Goal: Find specific page/section: Find specific page/section

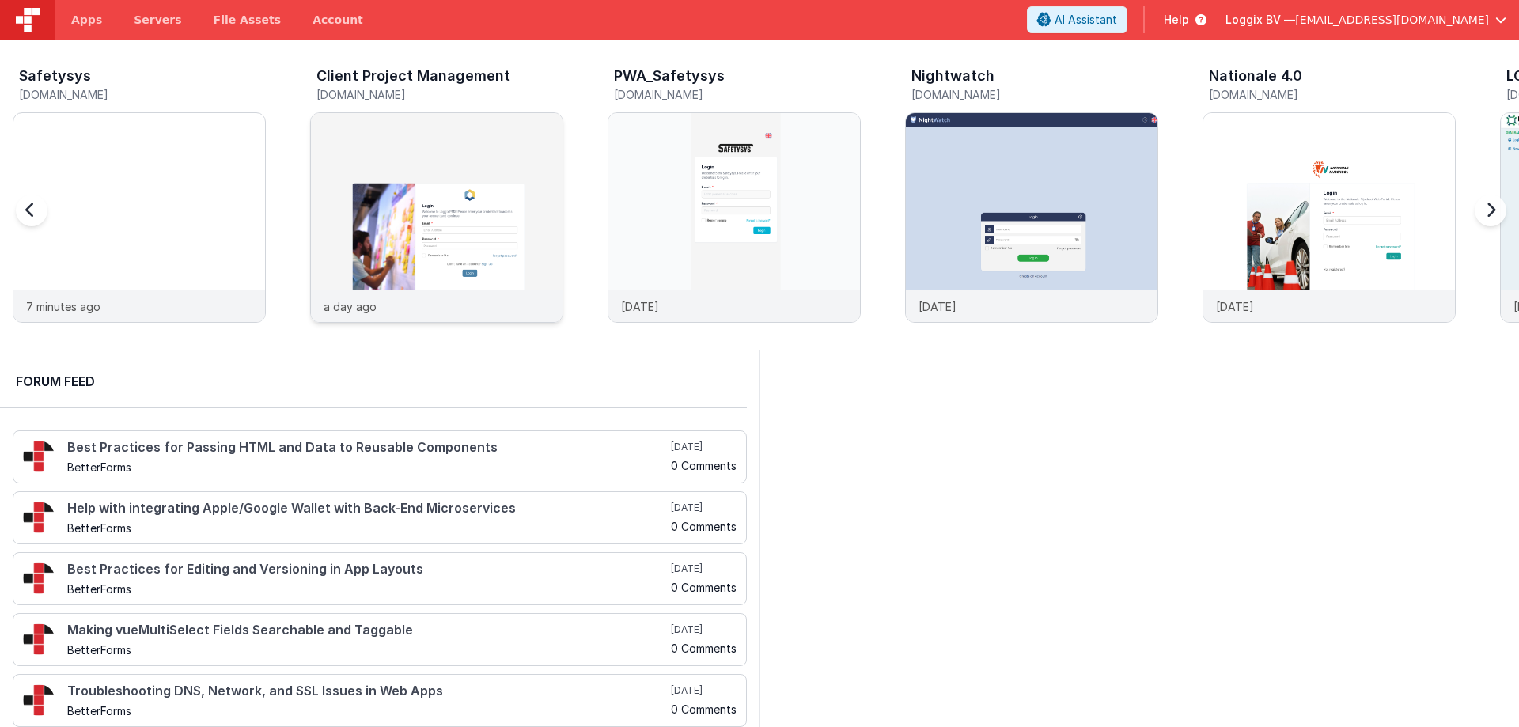
click at [391, 199] on div at bounding box center [437, 201] width 252 height 177
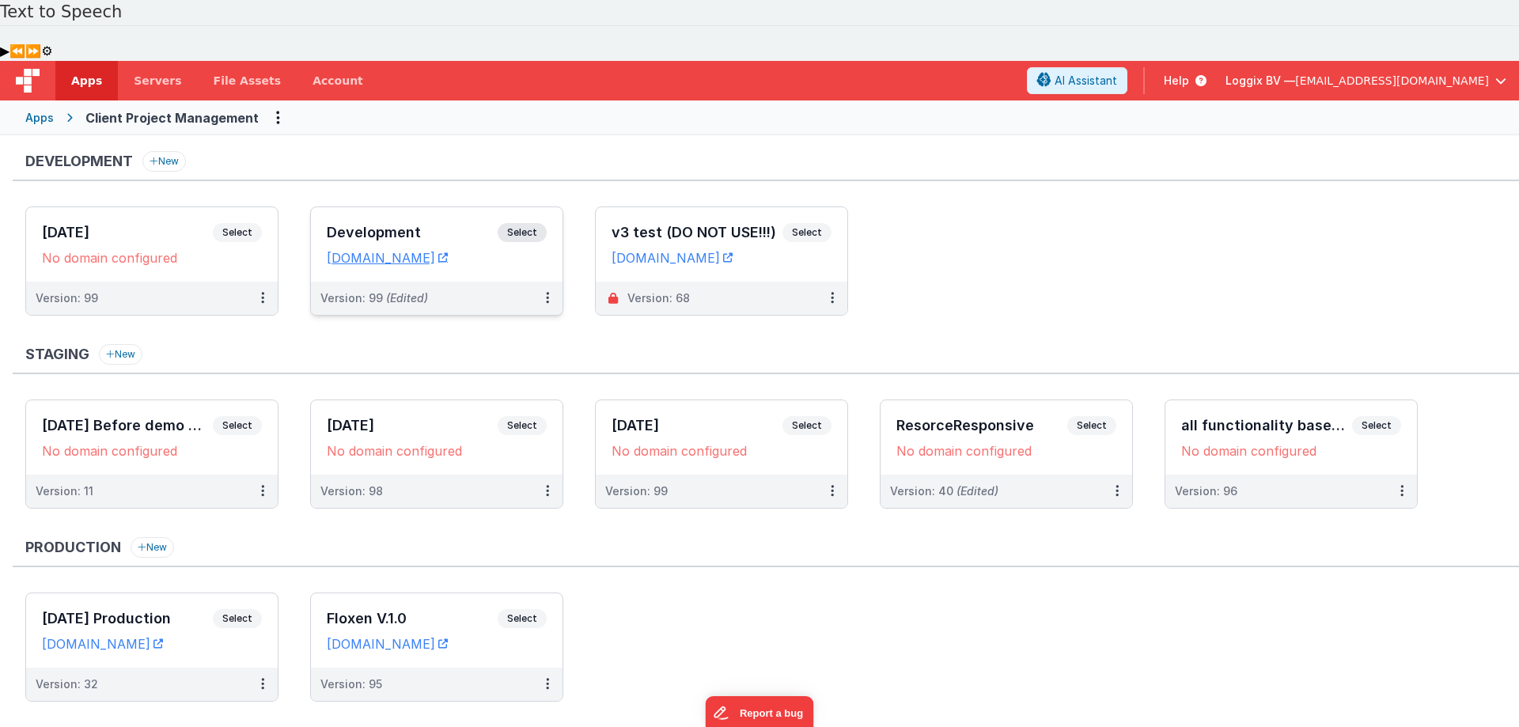
click at [378, 225] on h3 "Development" at bounding box center [412, 233] width 171 height 16
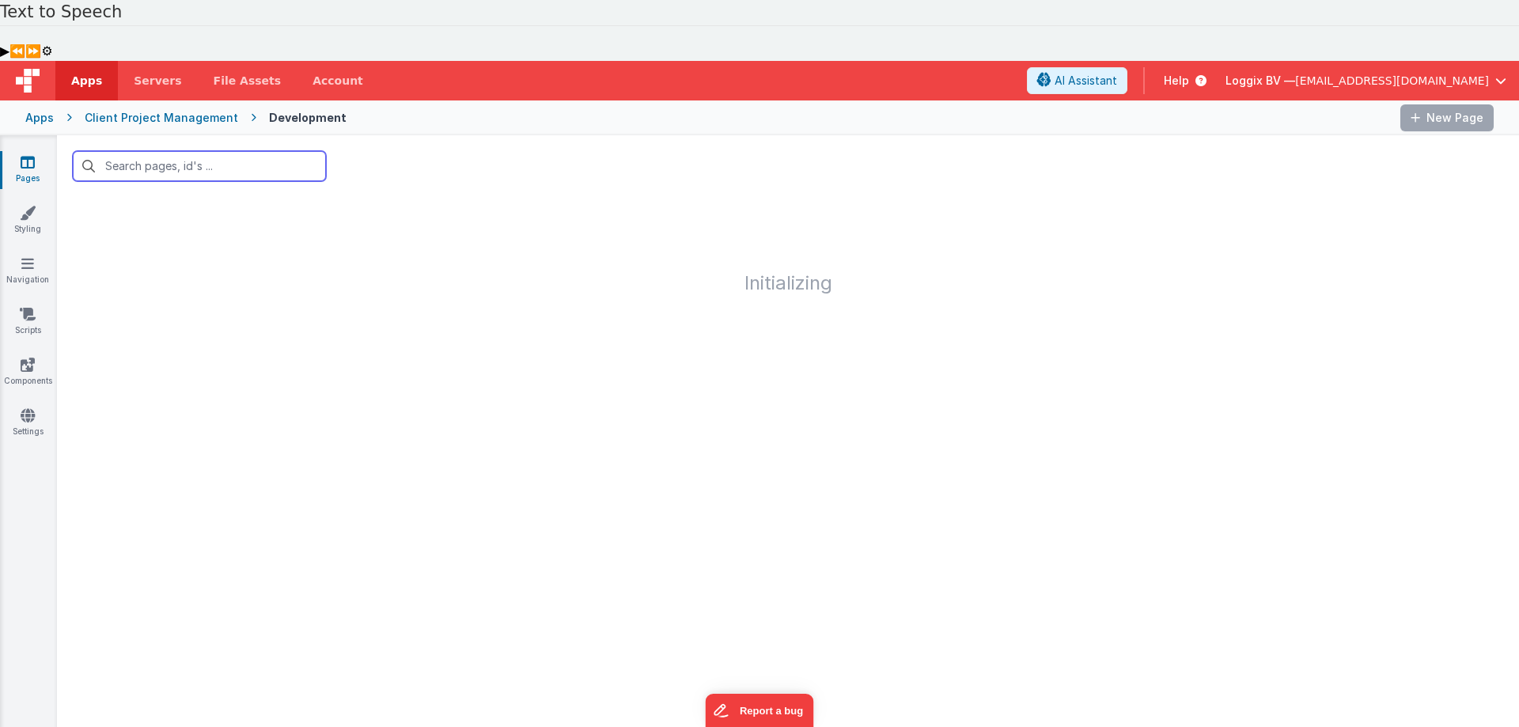
click at [180, 151] on input "text" at bounding box center [199, 166] width 253 height 30
type input "mytask"
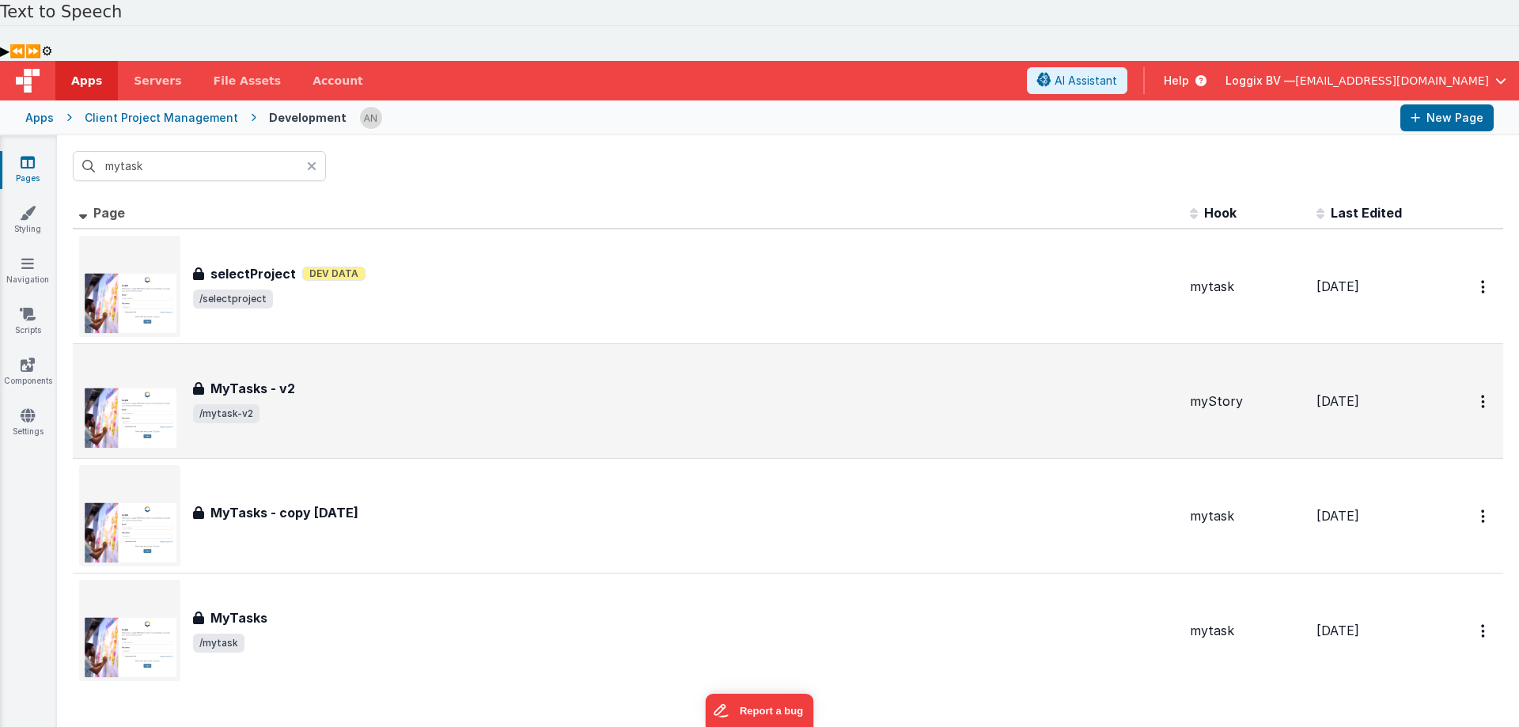
click at [298, 404] on span "/mytask-v2" at bounding box center [685, 413] width 984 height 19
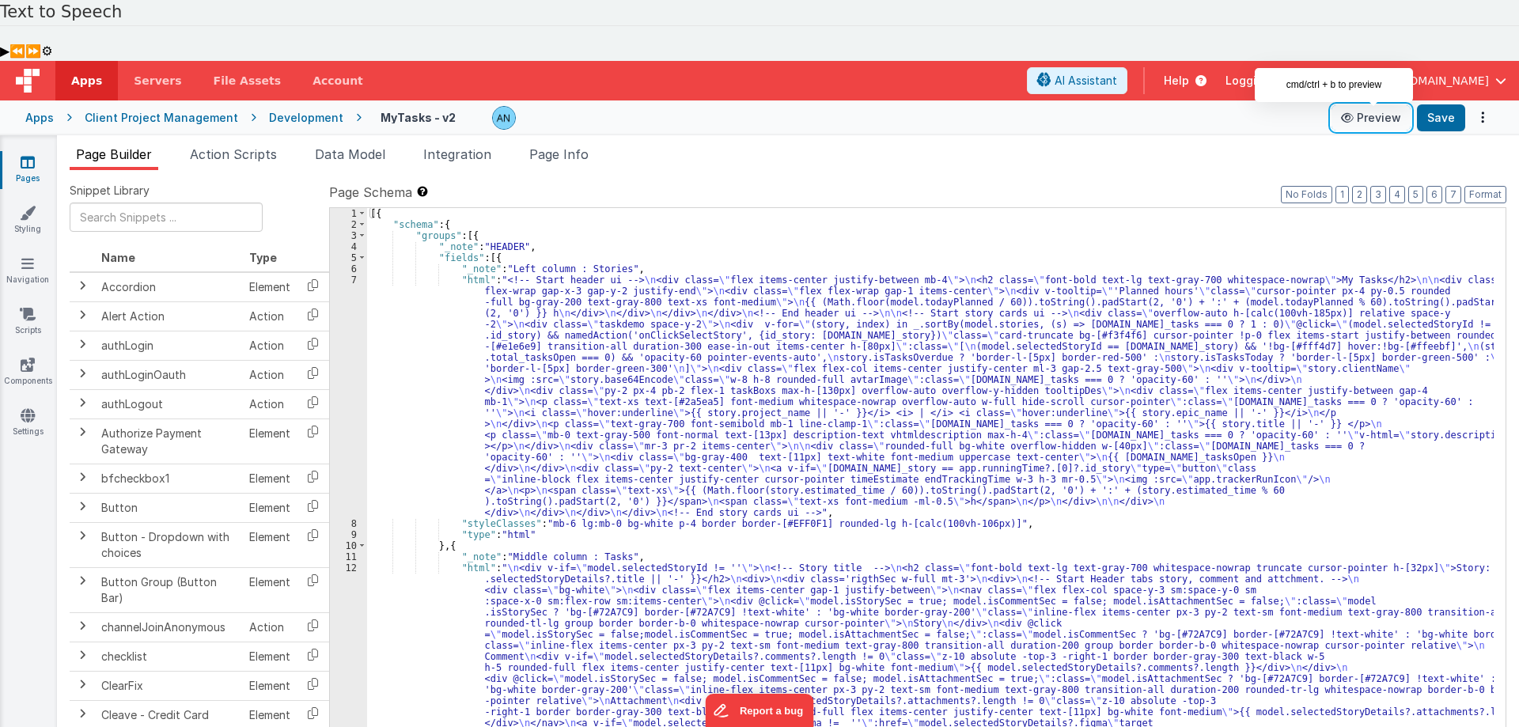
click at [1377, 105] on button "Preview" at bounding box center [1370, 117] width 79 height 25
